Goal: Task Accomplishment & Management: Complete application form

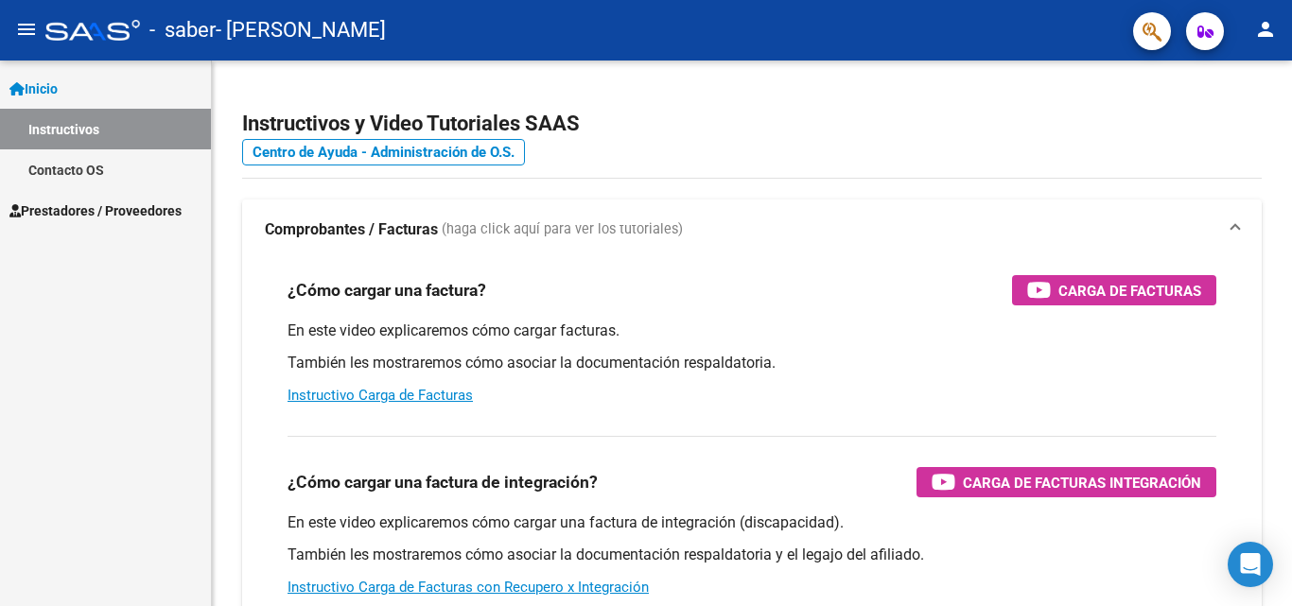
click at [1276, 31] on mat-icon "person" at bounding box center [1265, 29] width 23 height 23
click at [1276, 31] on div at bounding box center [646, 303] width 1292 height 606
click at [1291, 393] on div at bounding box center [1290, 240] width 5 height 359
click at [87, 203] on span "Prestadores / Proveedores" at bounding box center [95, 211] width 172 height 21
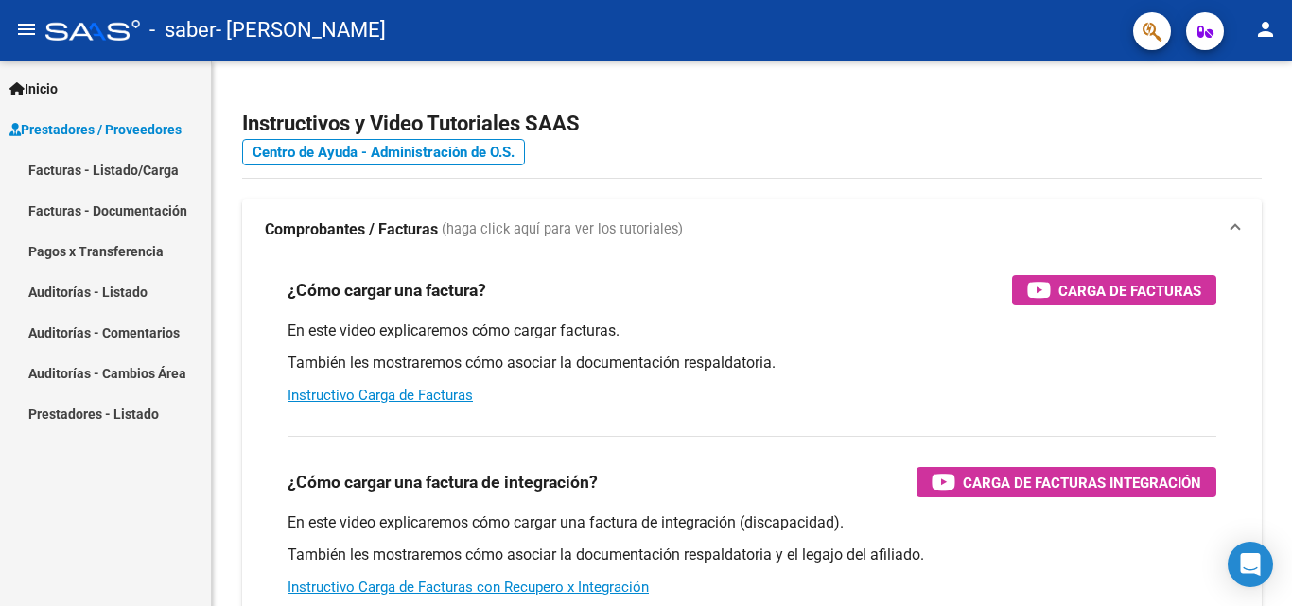
click at [136, 210] on link "Facturas - Documentación" at bounding box center [105, 210] width 211 height 41
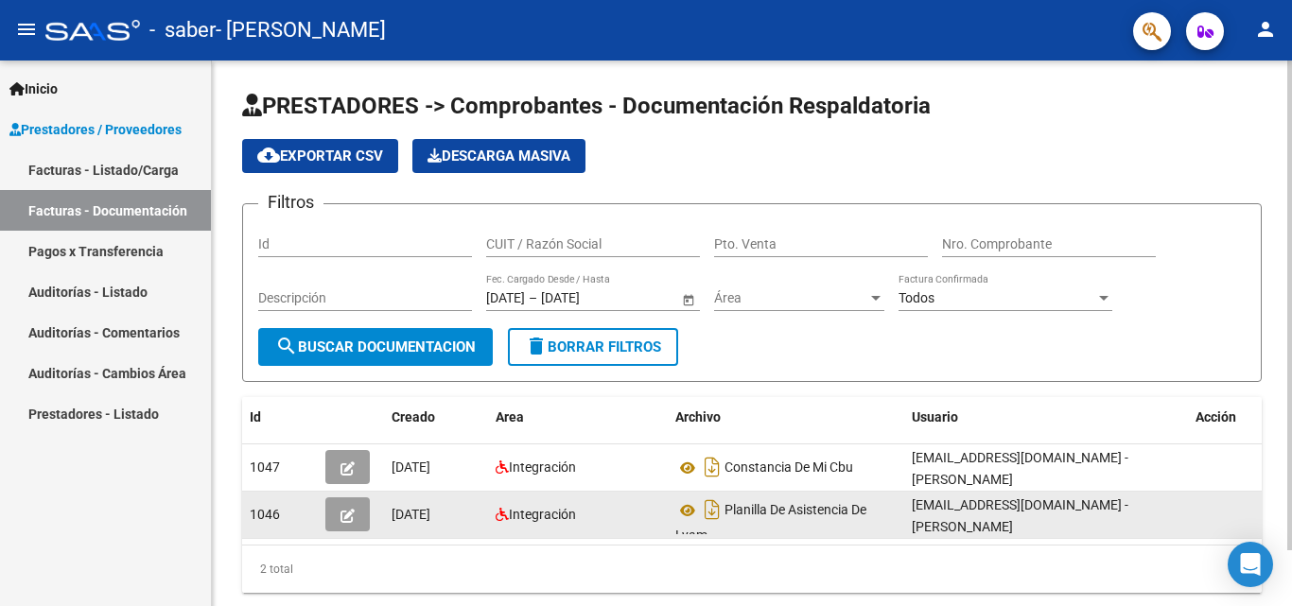
click at [537, 524] on div "Integración" at bounding box center [578, 515] width 165 height 22
click at [557, 513] on span "Integración" at bounding box center [542, 514] width 67 height 15
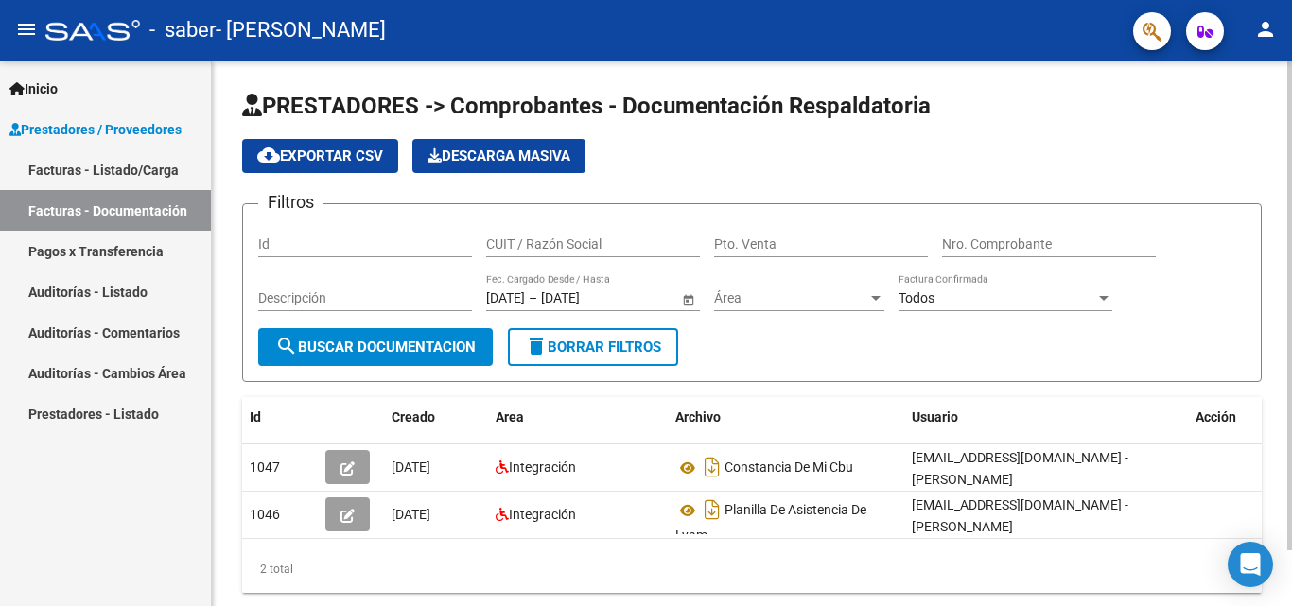
click at [391, 254] on div "Id" at bounding box center [365, 238] width 214 height 38
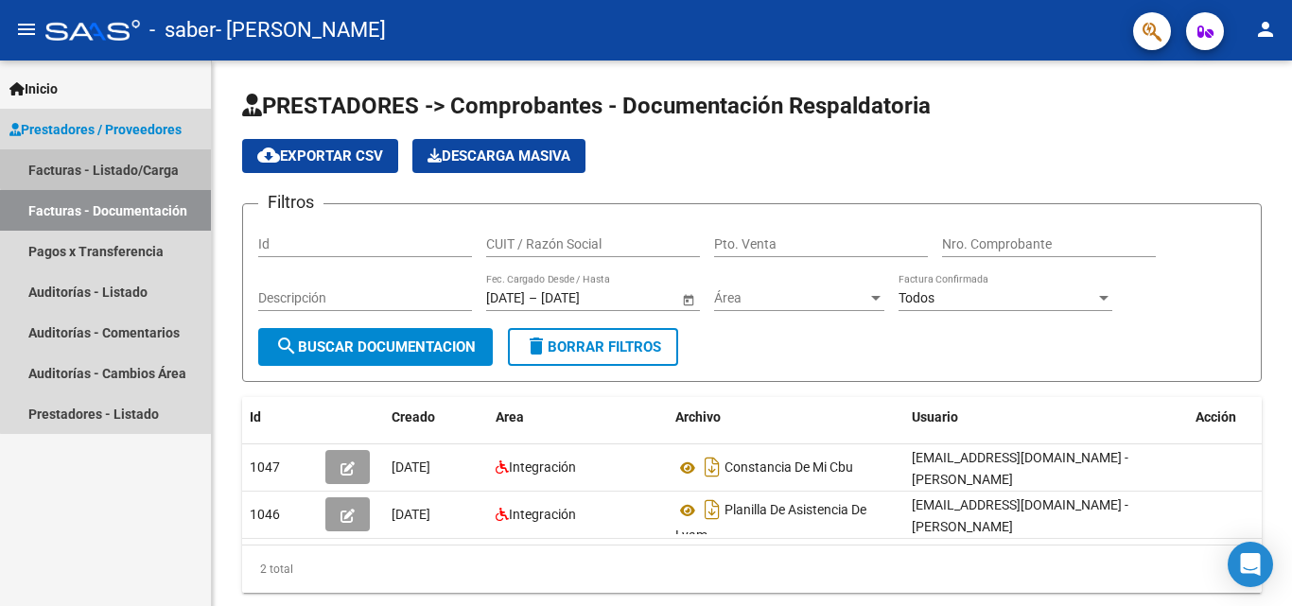
click at [139, 160] on link "Facturas - Listado/Carga" at bounding box center [105, 169] width 211 height 41
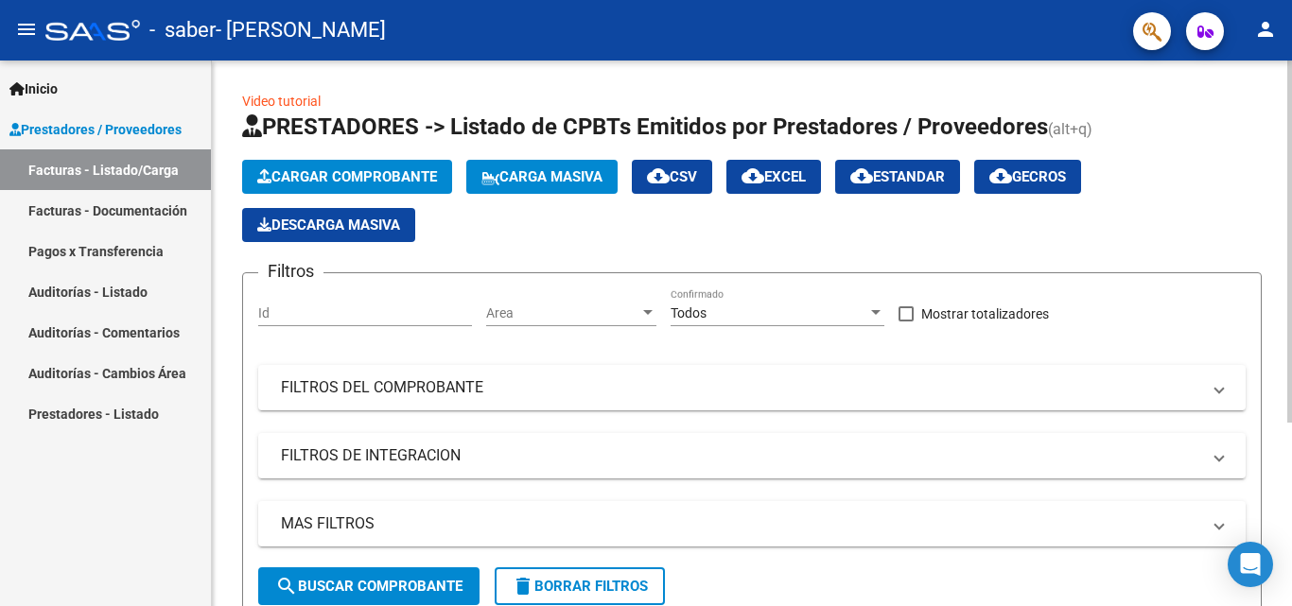
click at [305, 182] on span "Cargar Comprobante" at bounding box center [347, 176] width 180 height 17
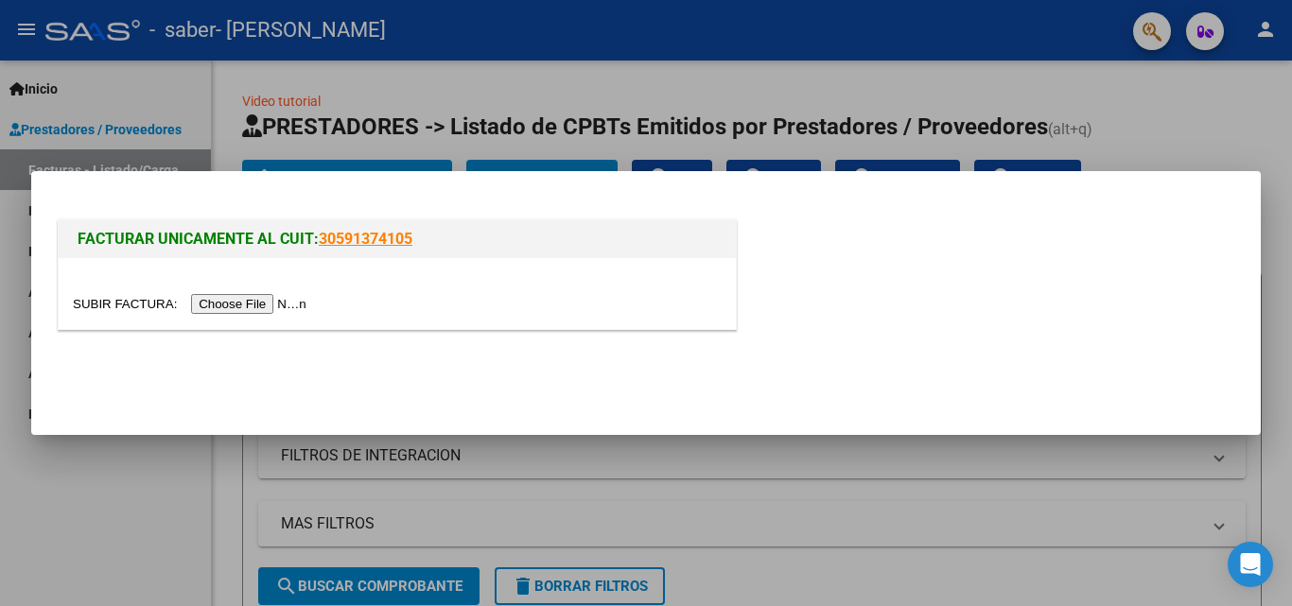
click at [285, 304] on input "file" at bounding box center [192, 304] width 239 height 20
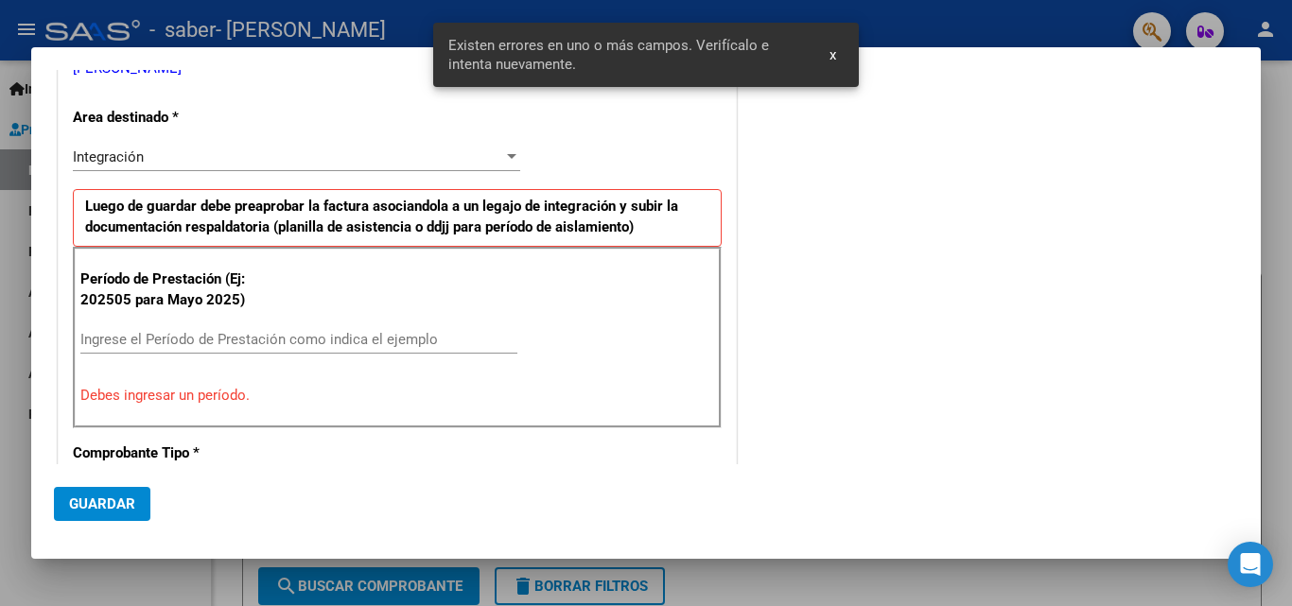
scroll to position [357, 0]
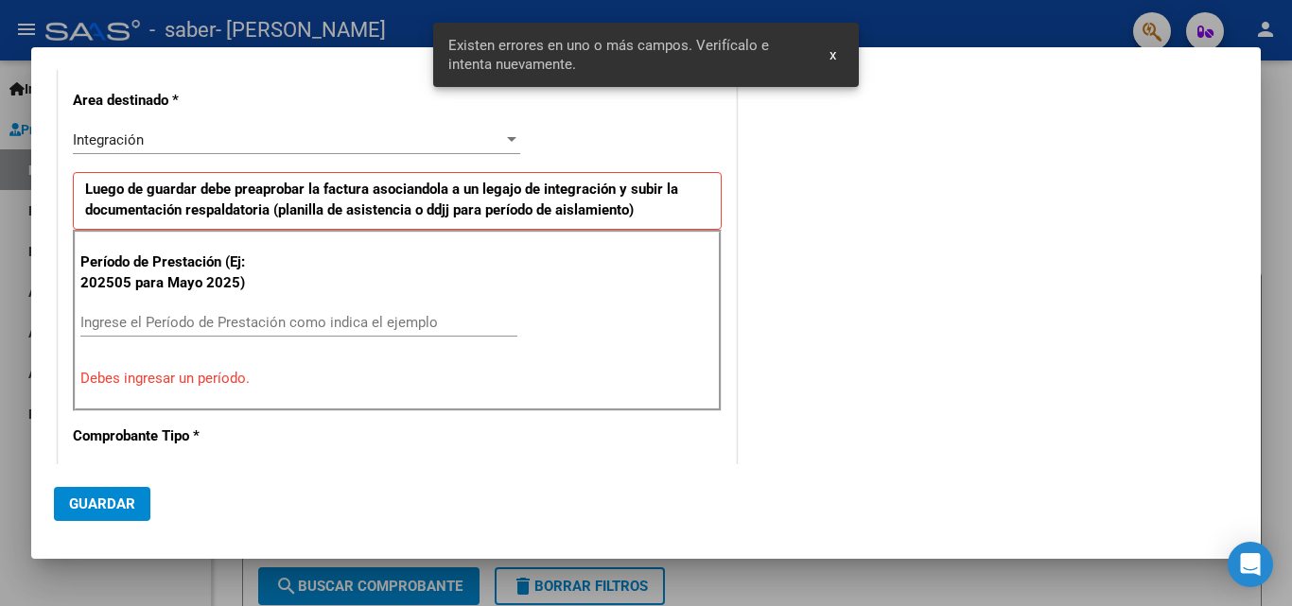
click at [405, 163] on div "Integración Seleccionar Area" at bounding box center [296, 149] width 447 height 46
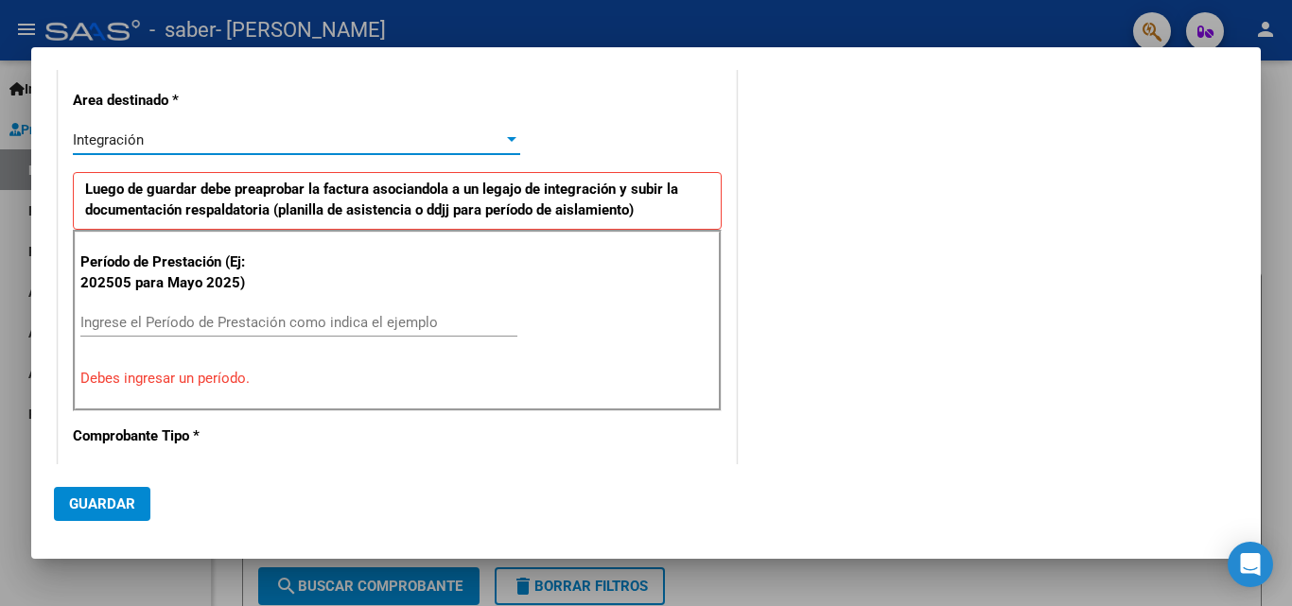
click at [412, 147] on div "Integración" at bounding box center [288, 139] width 430 height 17
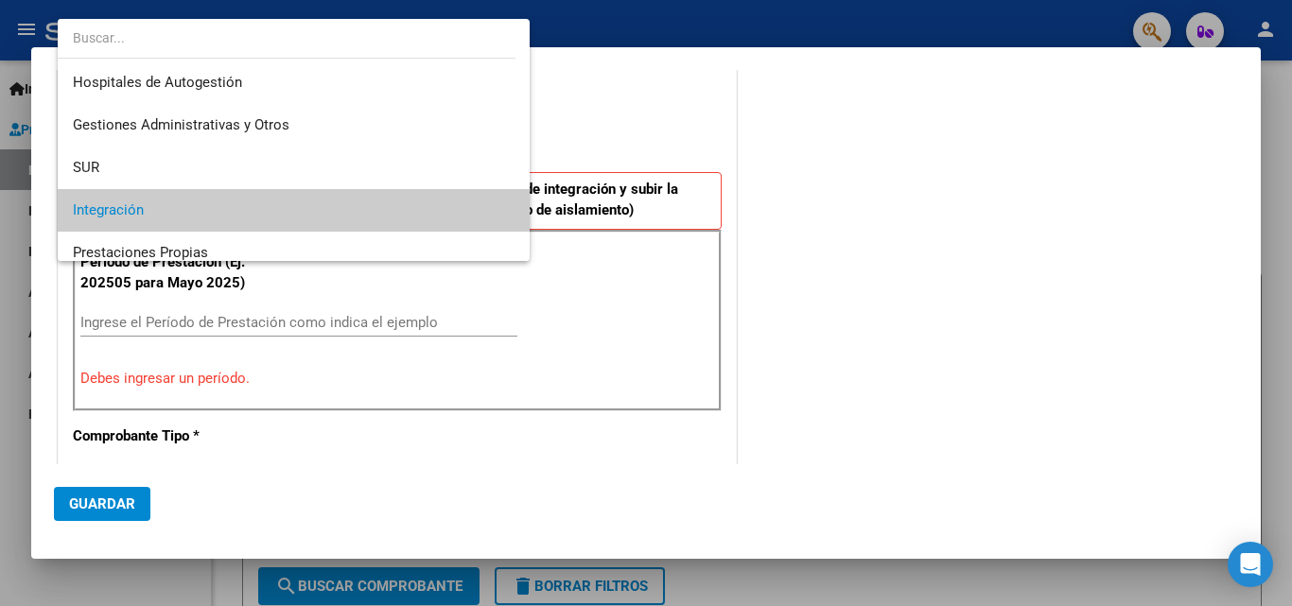
scroll to position [71, 0]
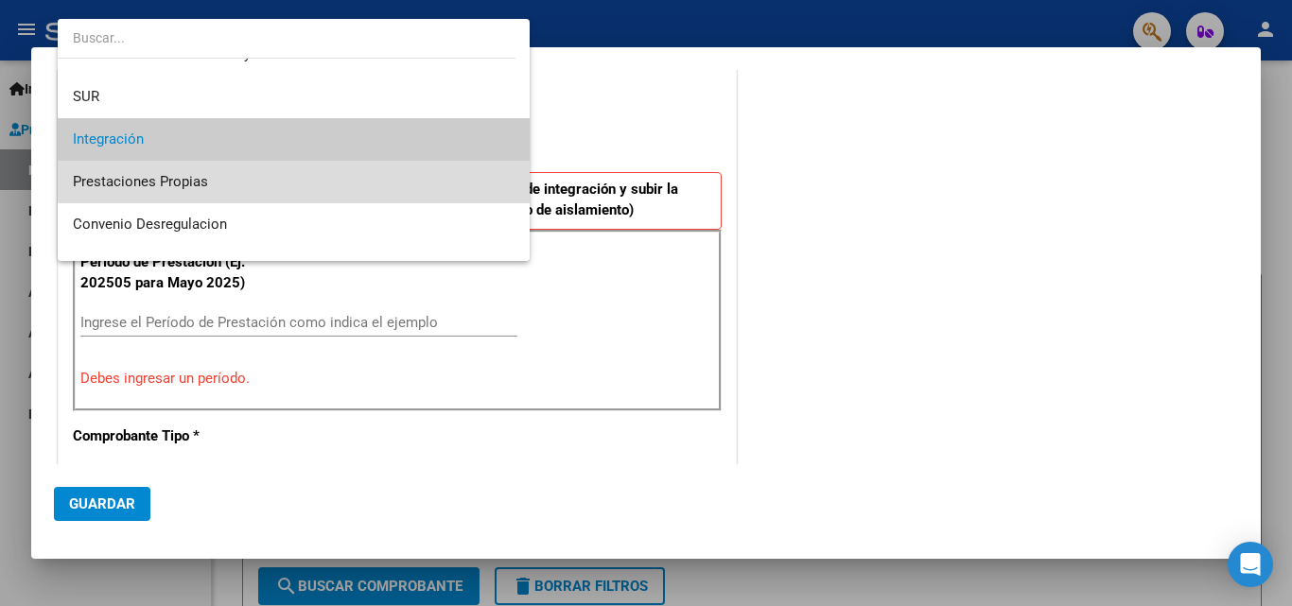
click at [428, 172] on span "Prestaciones Propias" at bounding box center [294, 182] width 442 height 43
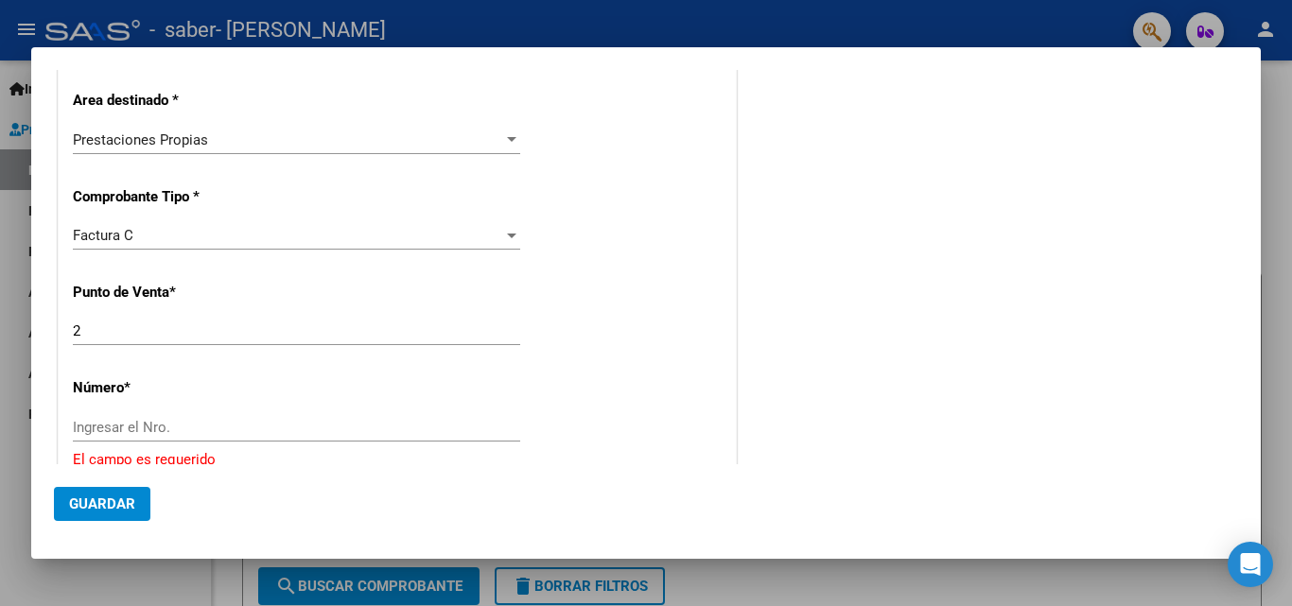
click at [422, 416] on div "Ingresar el Nro." at bounding box center [296, 427] width 447 height 28
click at [1291, 127] on div at bounding box center [646, 303] width 1292 height 606
